Goal: Task Accomplishment & Management: Use online tool/utility

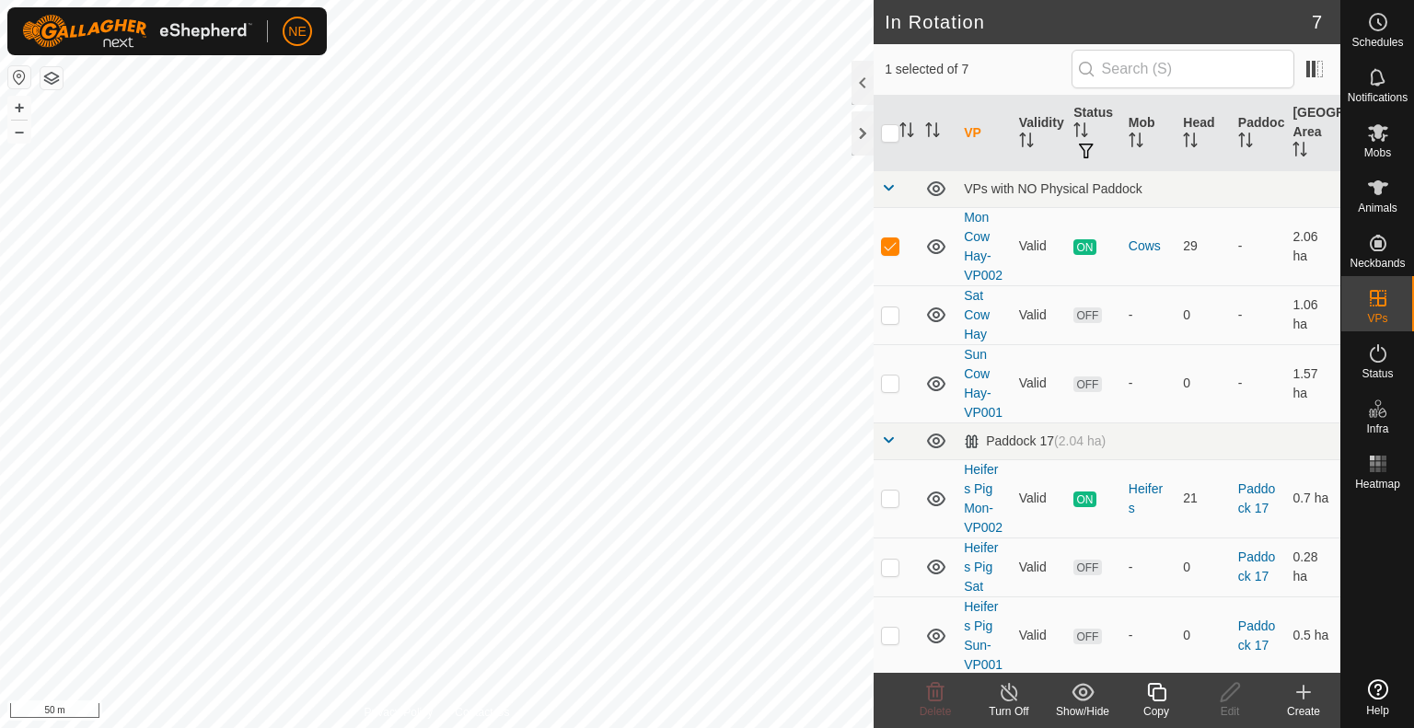
click at [1164, 713] on div "Copy" at bounding box center [1156, 711] width 74 height 17
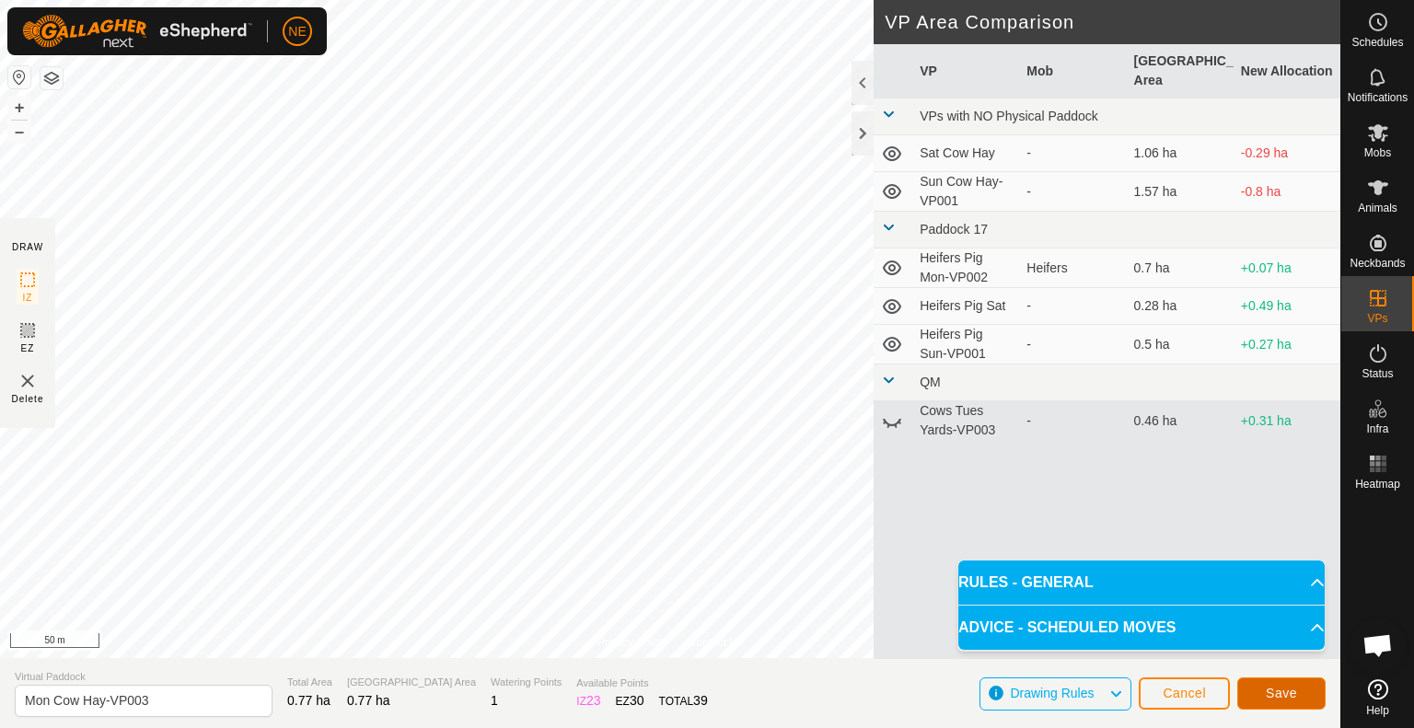
click at [1266, 695] on span "Save" at bounding box center [1281, 693] width 31 height 15
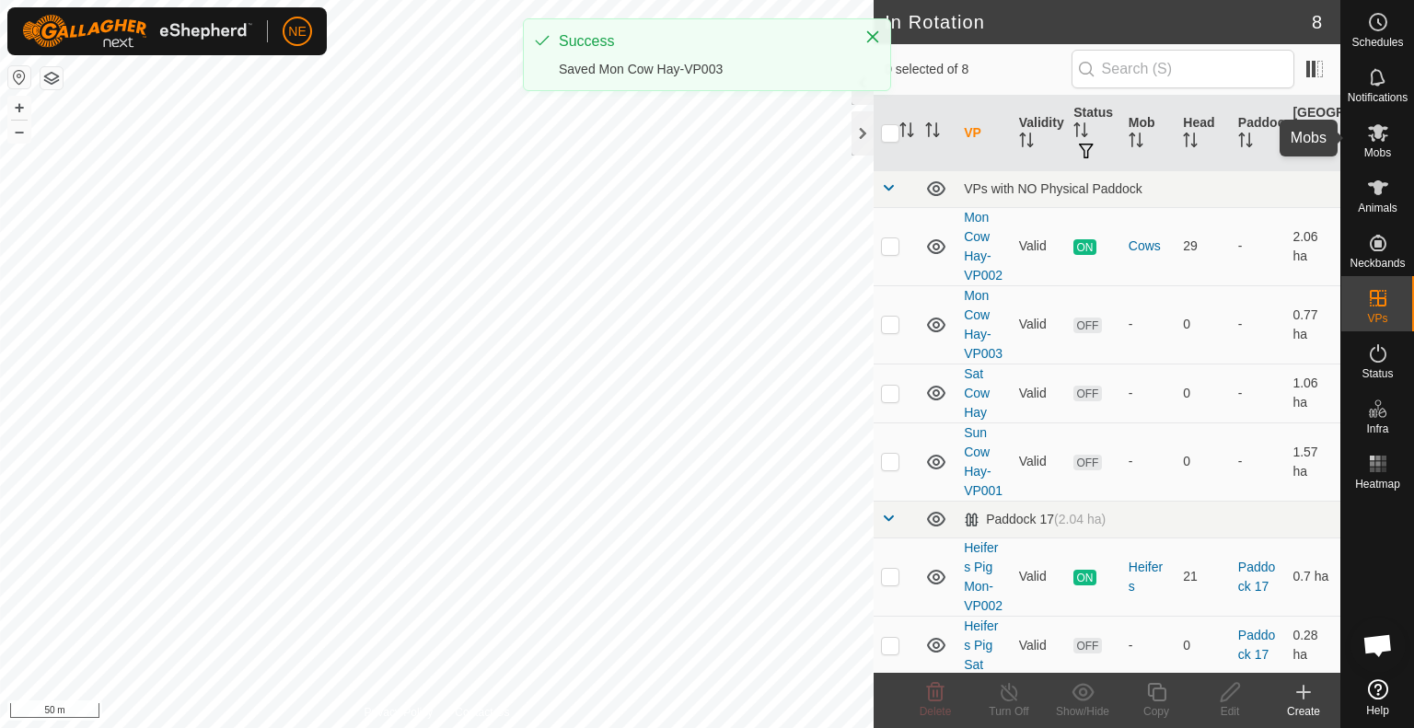
click at [1381, 132] on icon at bounding box center [1378, 133] width 22 height 22
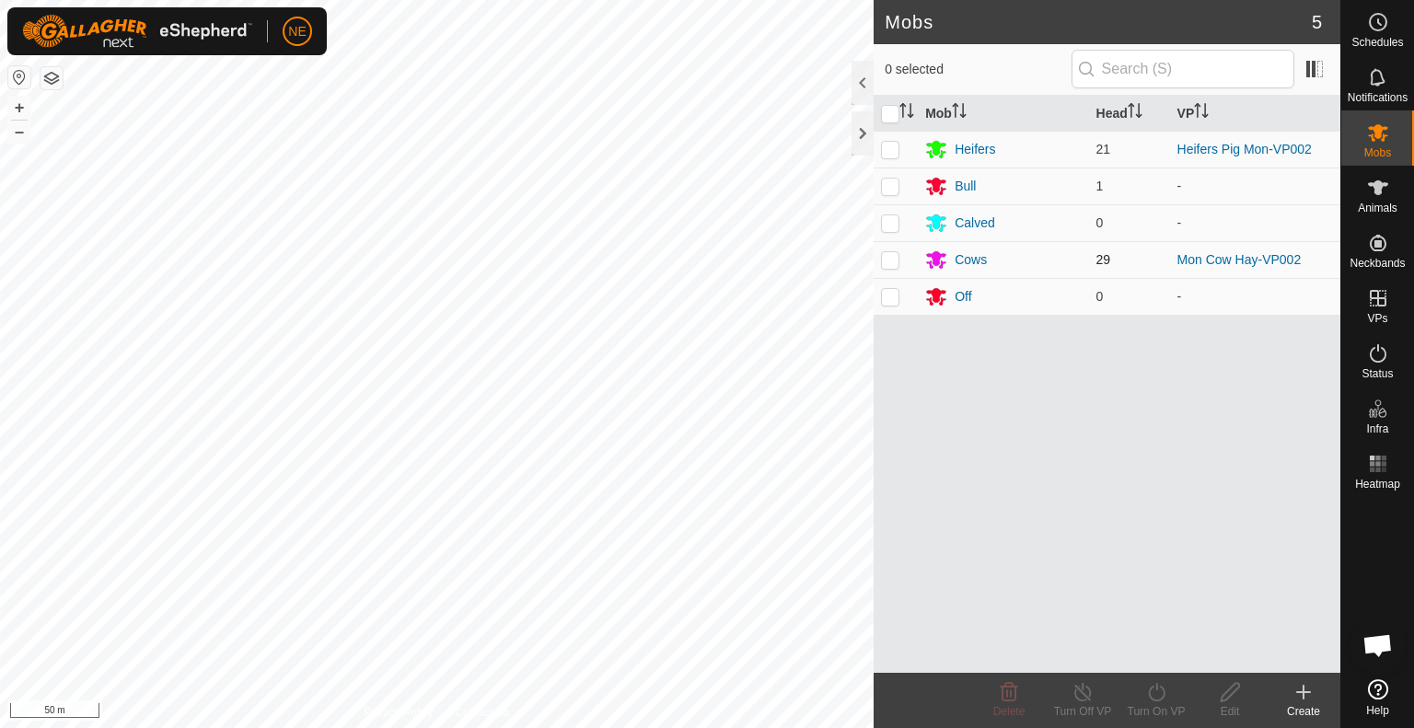
click at [886, 263] on p-checkbox at bounding box center [890, 259] width 18 height 15
checkbox input "true"
click at [1153, 715] on div "Turn On VP" at bounding box center [1156, 711] width 74 height 17
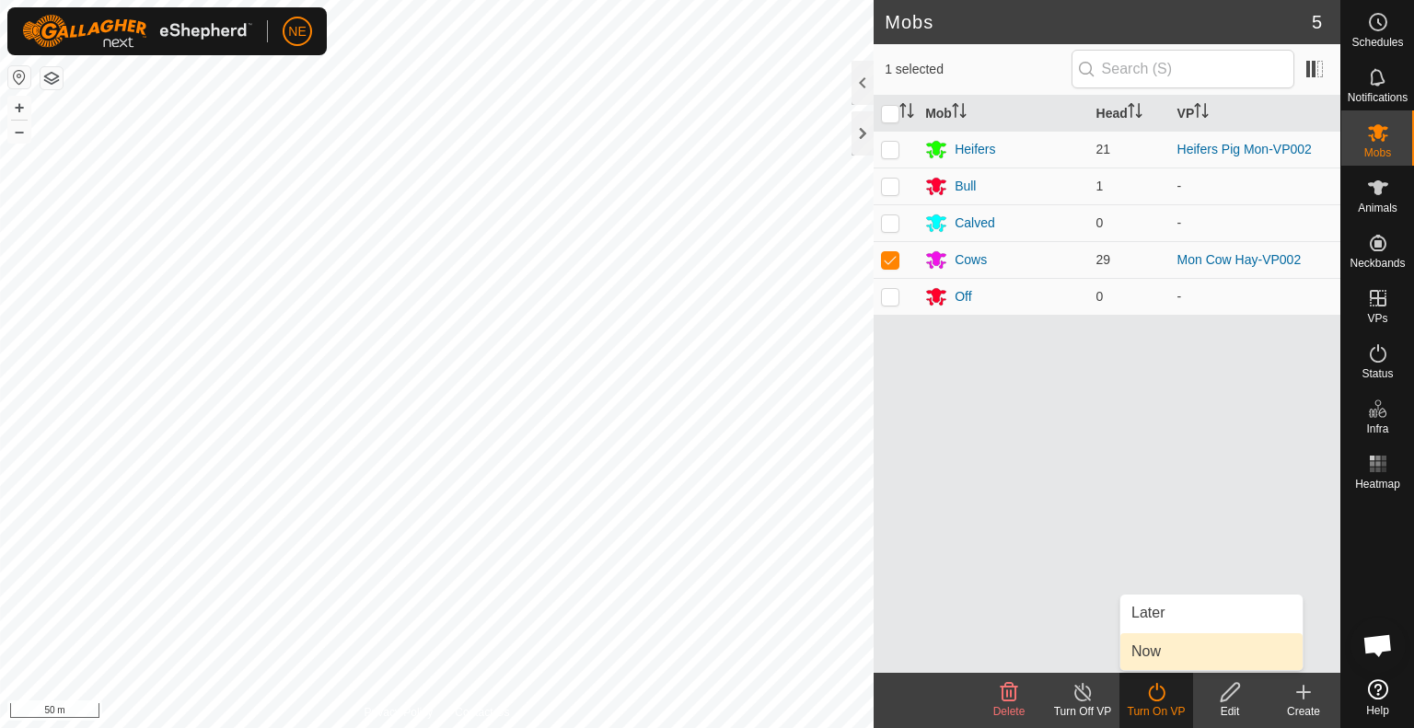
click at [1160, 655] on link "Now" at bounding box center [1211, 651] width 182 height 37
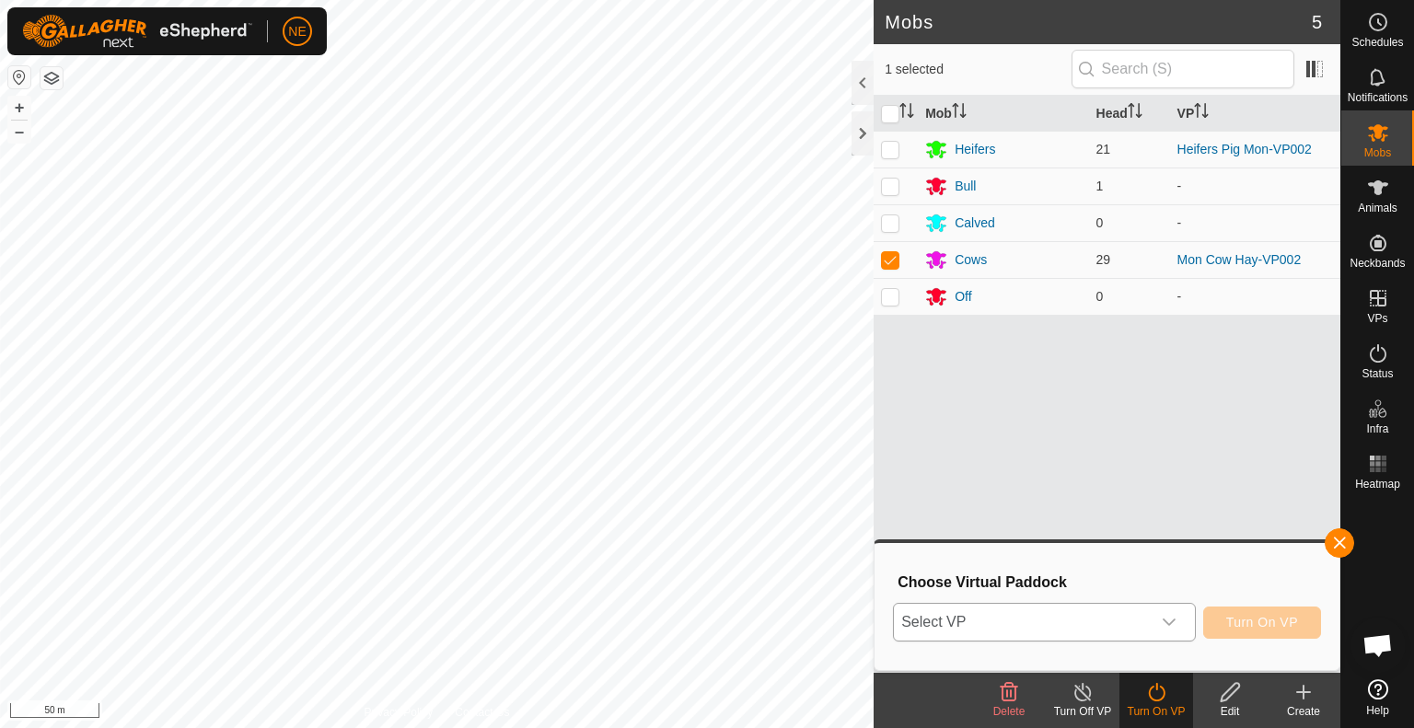
drag, startPoint x: 1178, startPoint y: 620, endPoint x: 1175, endPoint y: 630, distance: 10.8
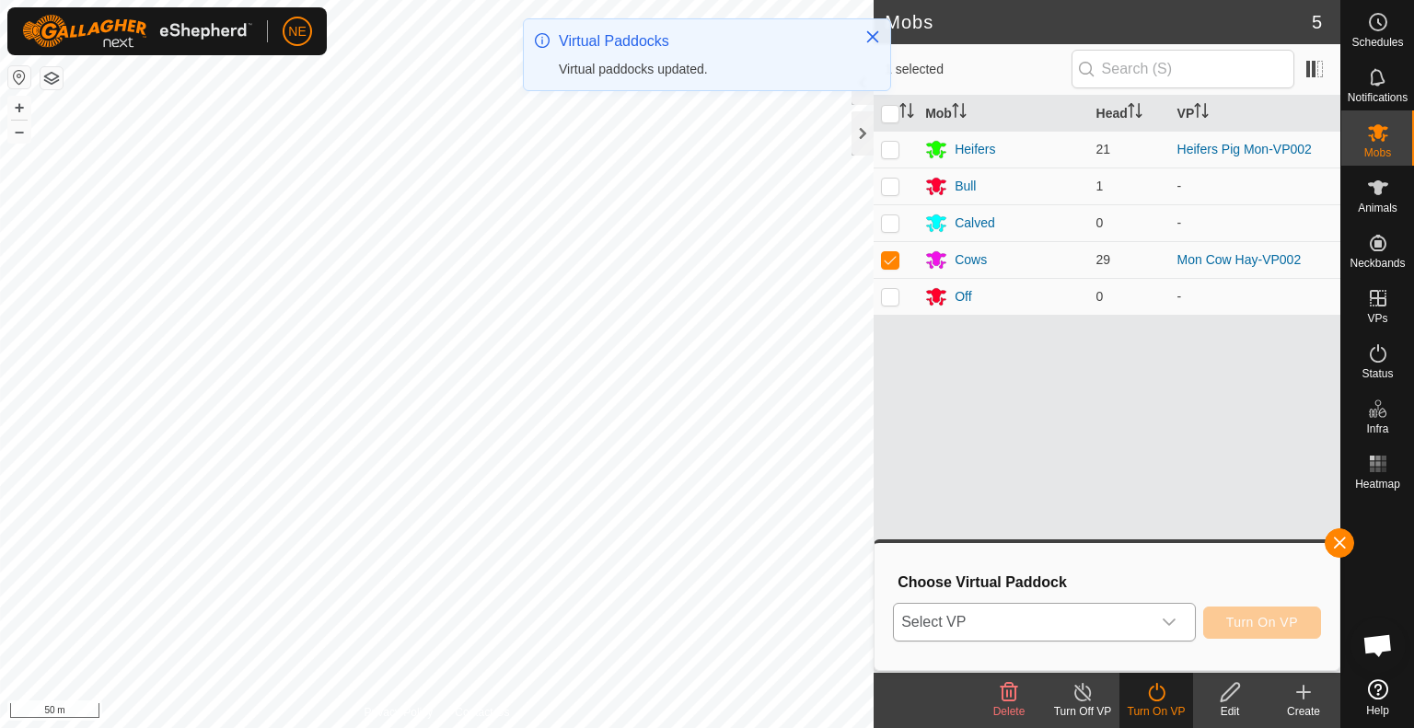
click at [1176, 629] on icon "dropdown trigger" at bounding box center [1169, 622] width 15 height 15
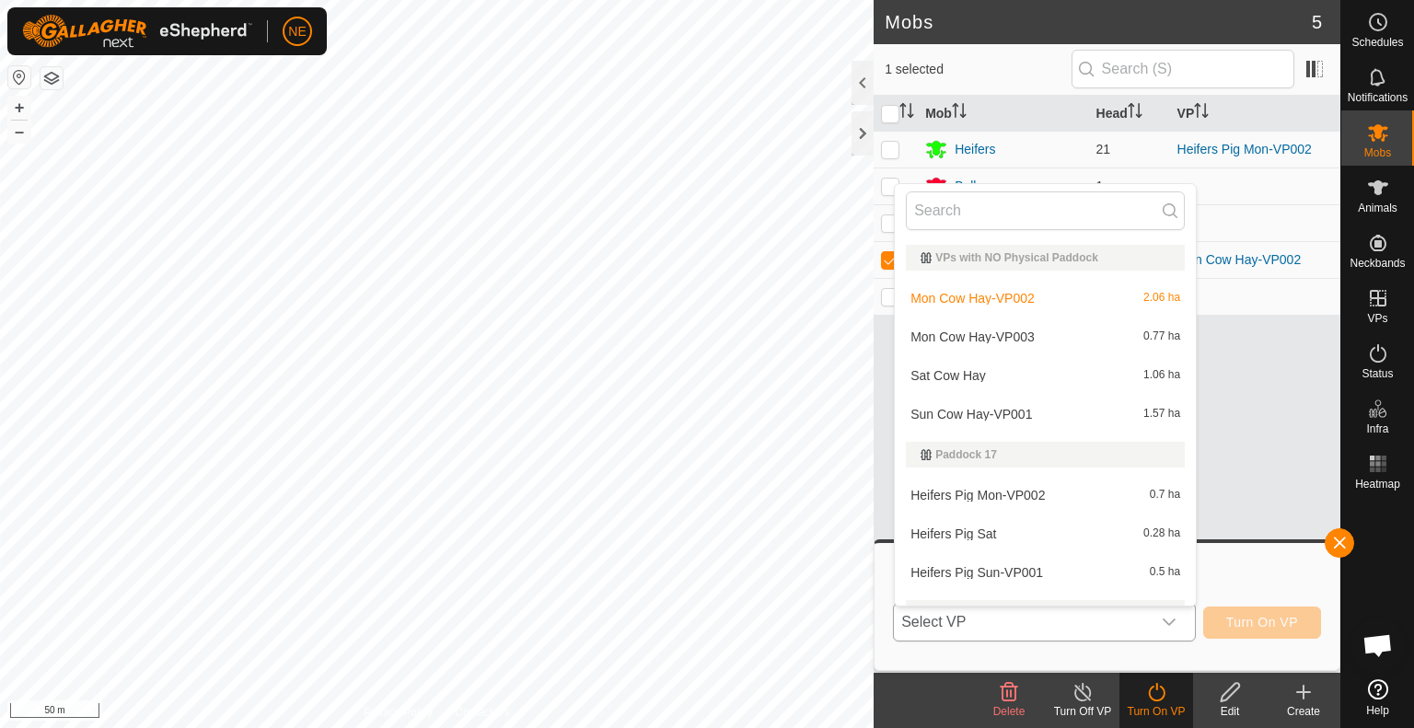
click at [997, 334] on li "Mon Cow Hay-VP003 0.77 ha" at bounding box center [1045, 337] width 301 height 37
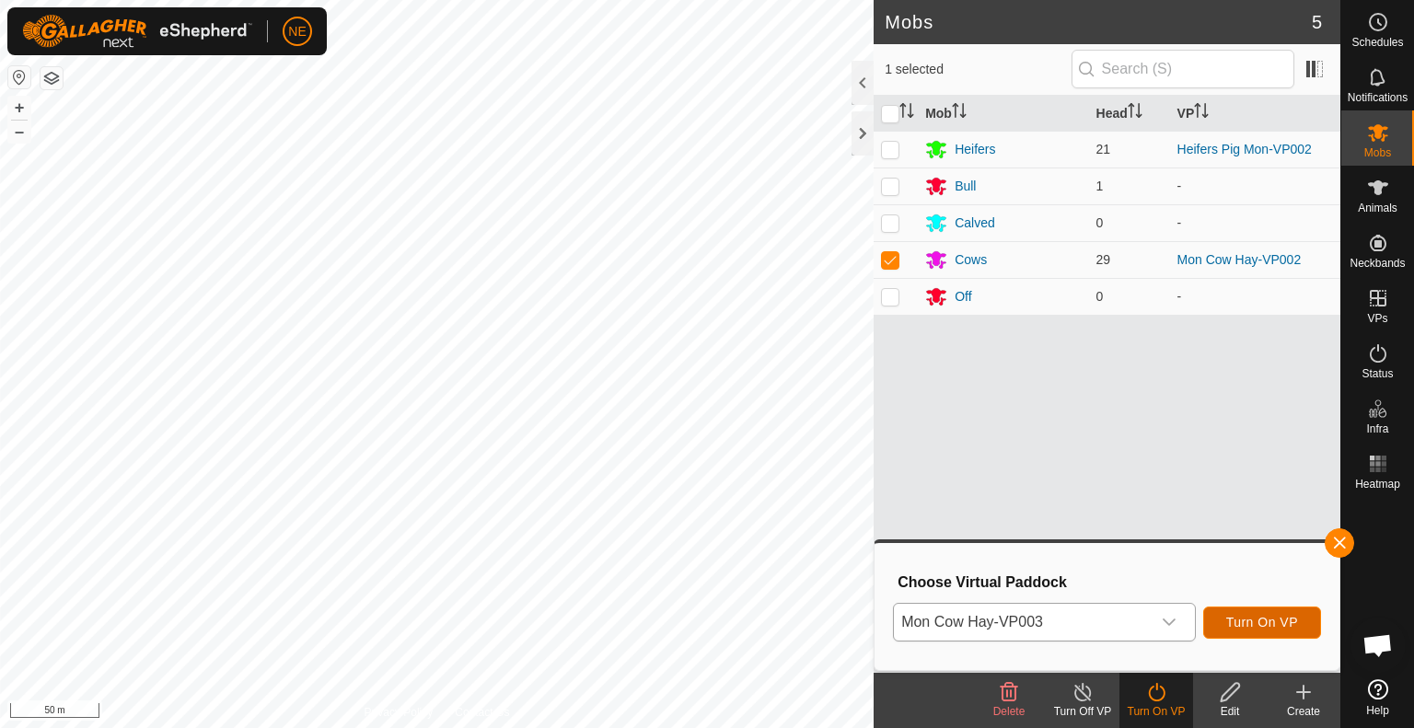
click at [1245, 626] on span "Turn On VP" at bounding box center [1262, 622] width 72 height 15
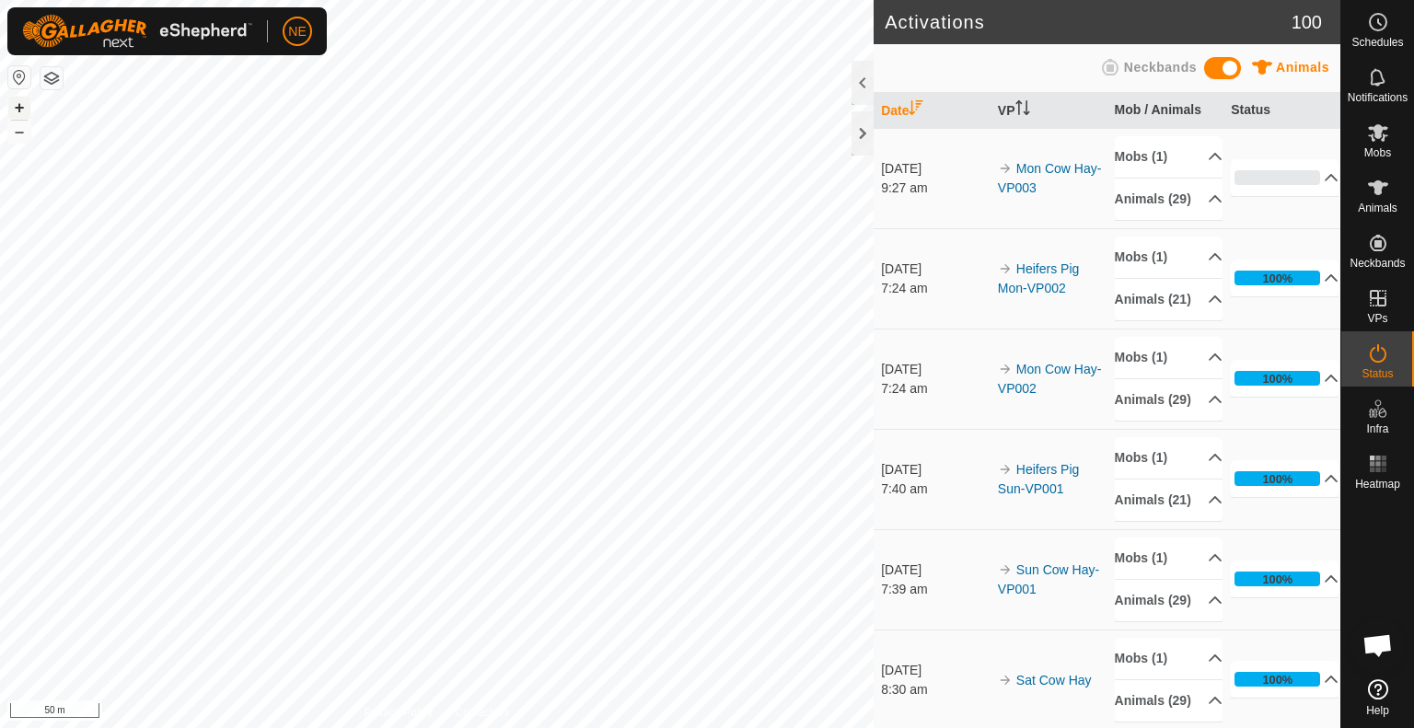
click at [15, 110] on button "+" at bounding box center [19, 108] width 22 height 22
